Goal: Browse casually: Explore the website without a specific task or goal

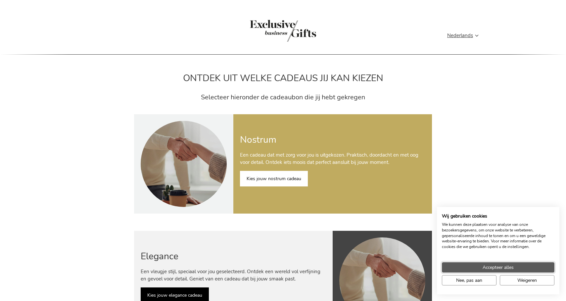
click at [481, 266] on button "Accepteer alles" at bounding box center [498, 267] width 113 height 10
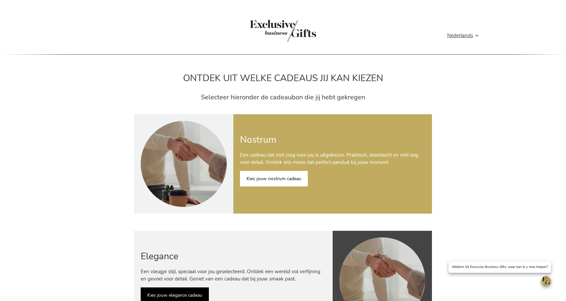
click at [270, 186] on link "Kies jouw nostrum cadeau" at bounding box center [274, 179] width 68 height 16
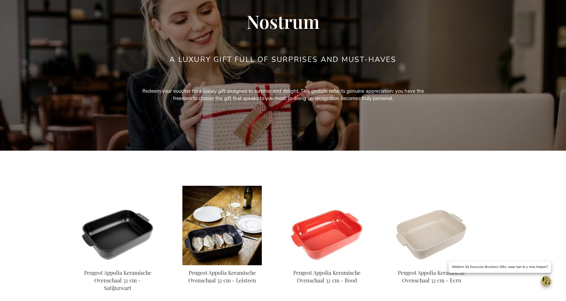
scroll to position [274, 0]
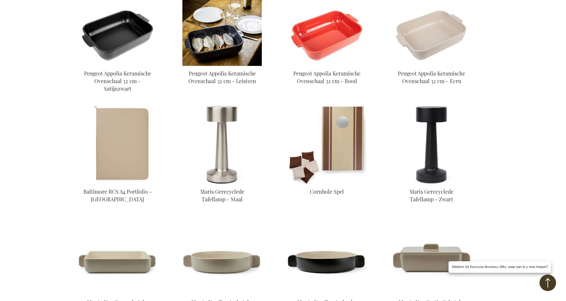
click at [185, 66] on img at bounding box center [222, 25] width 79 height 79
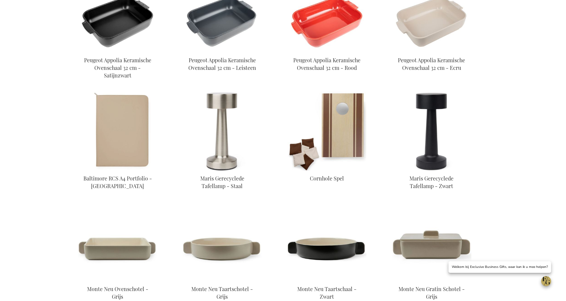
scroll to position [288, 0]
